Goal: Transaction & Acquisition: Purchase product/service

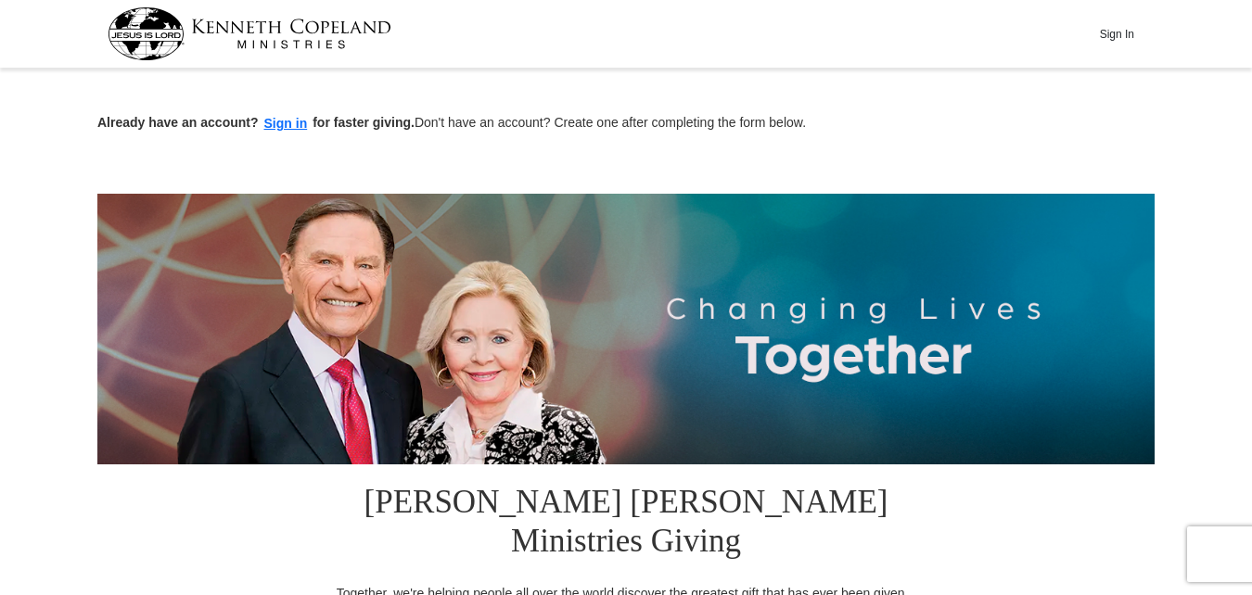
scroll to position [521, 0]
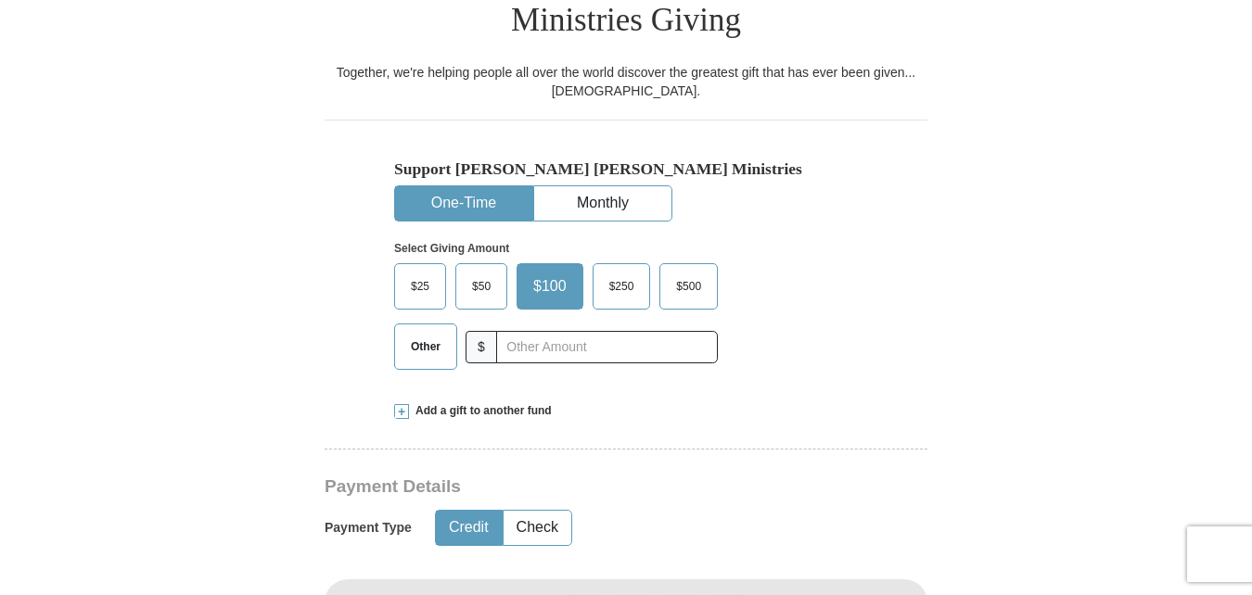
click at [434, 333] on span "Other" at bounding box center [426, 347] width 48 height 28
click at [0, 0] on input "Other" at bounding box center [0, 0] width 0 height 0
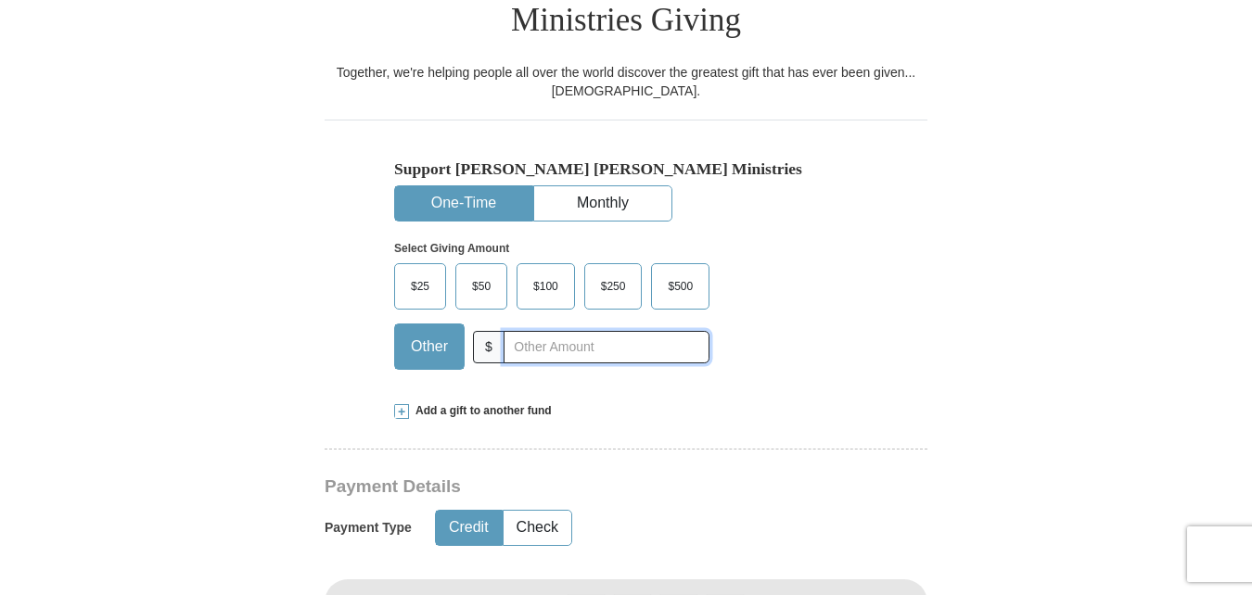
click at [521, 331] on input "text" at bounding box center [607, 347] width 206 height 32
type input "135"
type input "Theo"
type input "[PERSON_NAME]"
type input "[EMAIL_ADDRESS][DOMAIN_NAME]"
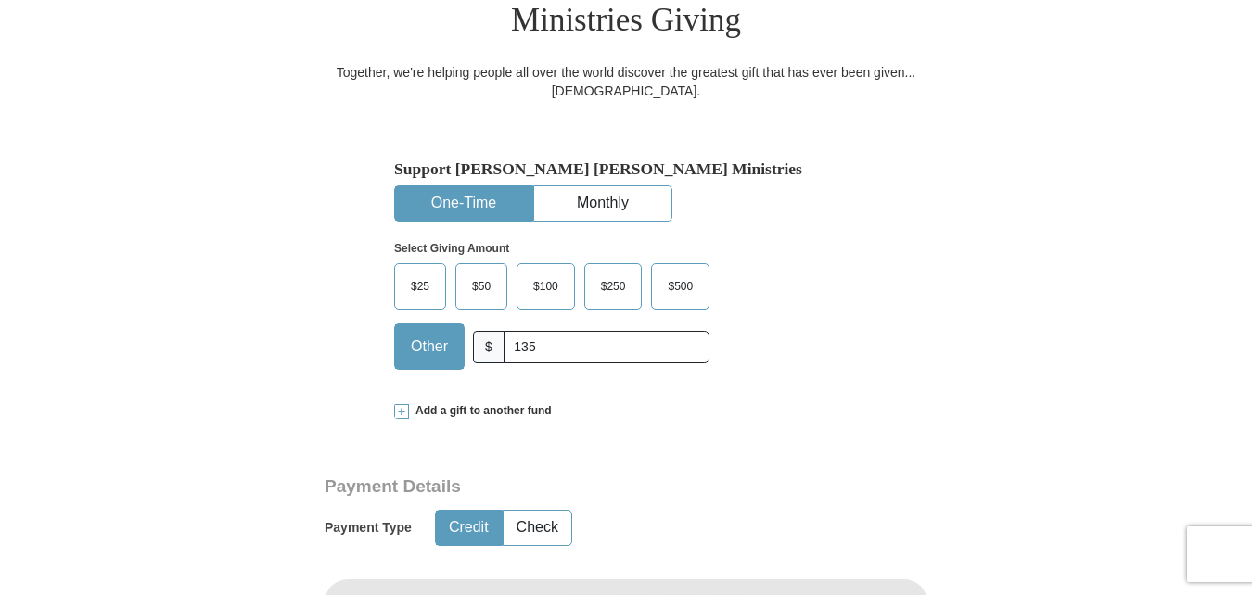
type input "[STREET_ADDRESS][PERSON_NAME]"
type input "[PERSON_NAME]"
select select "AL"
type input "36375"
type input "3342584143"
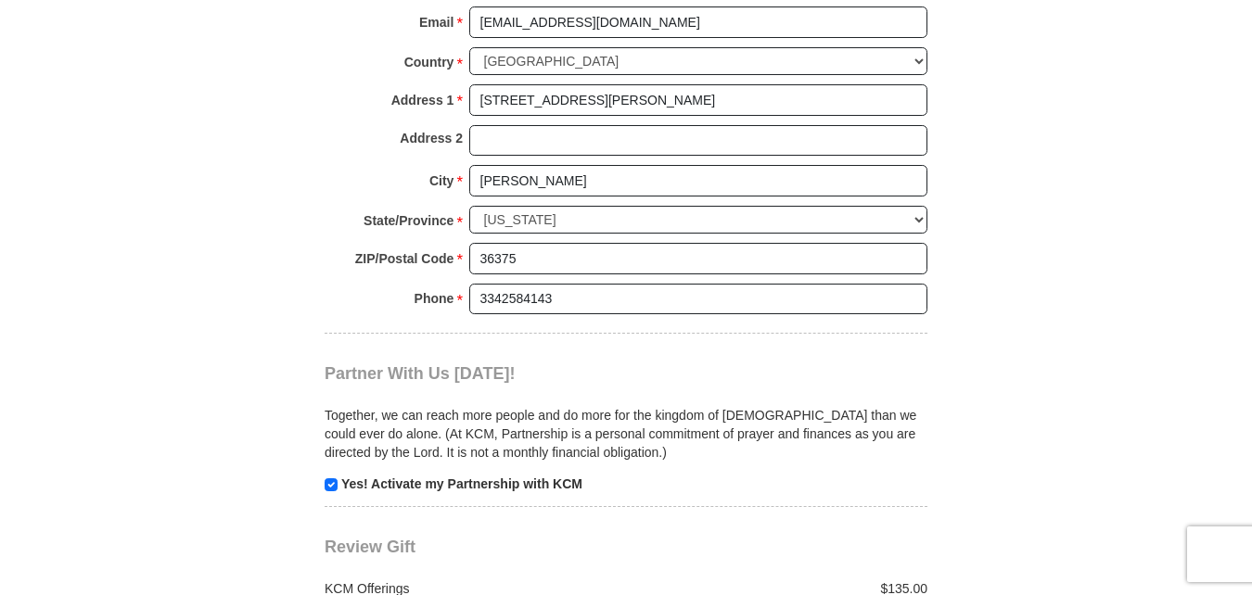
scroll to position [2084, 0]
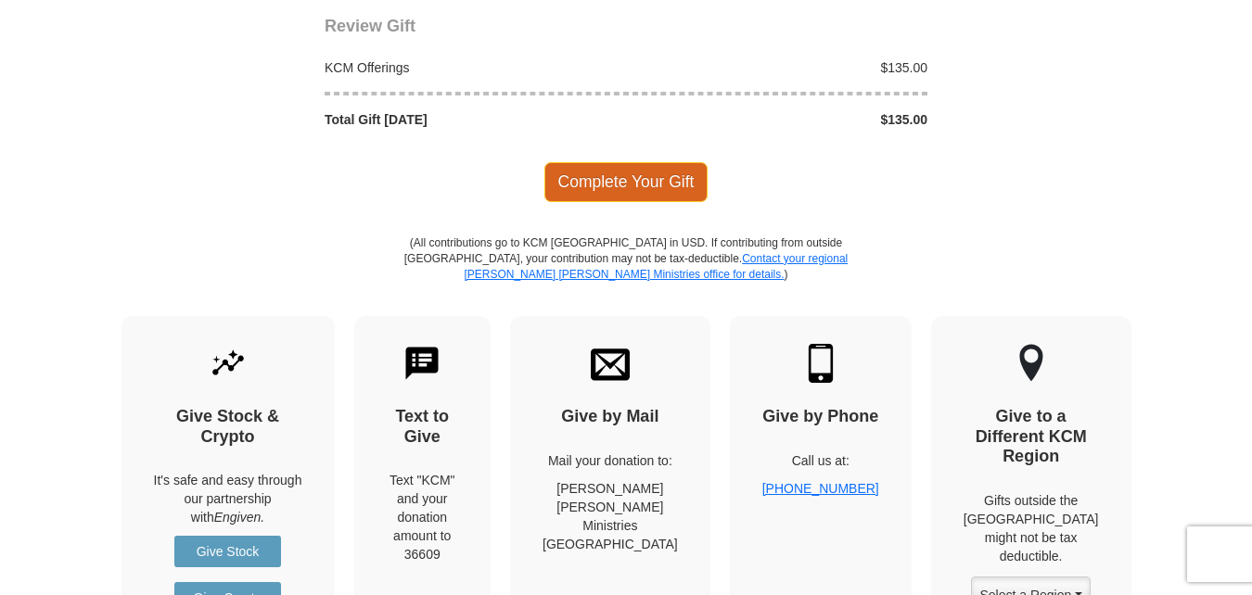
click at [662, 162] on span "Complete Your Gift" at bounding box center [626, 181] width 164 height 39
